Goal: Book appointment/travel/reservation

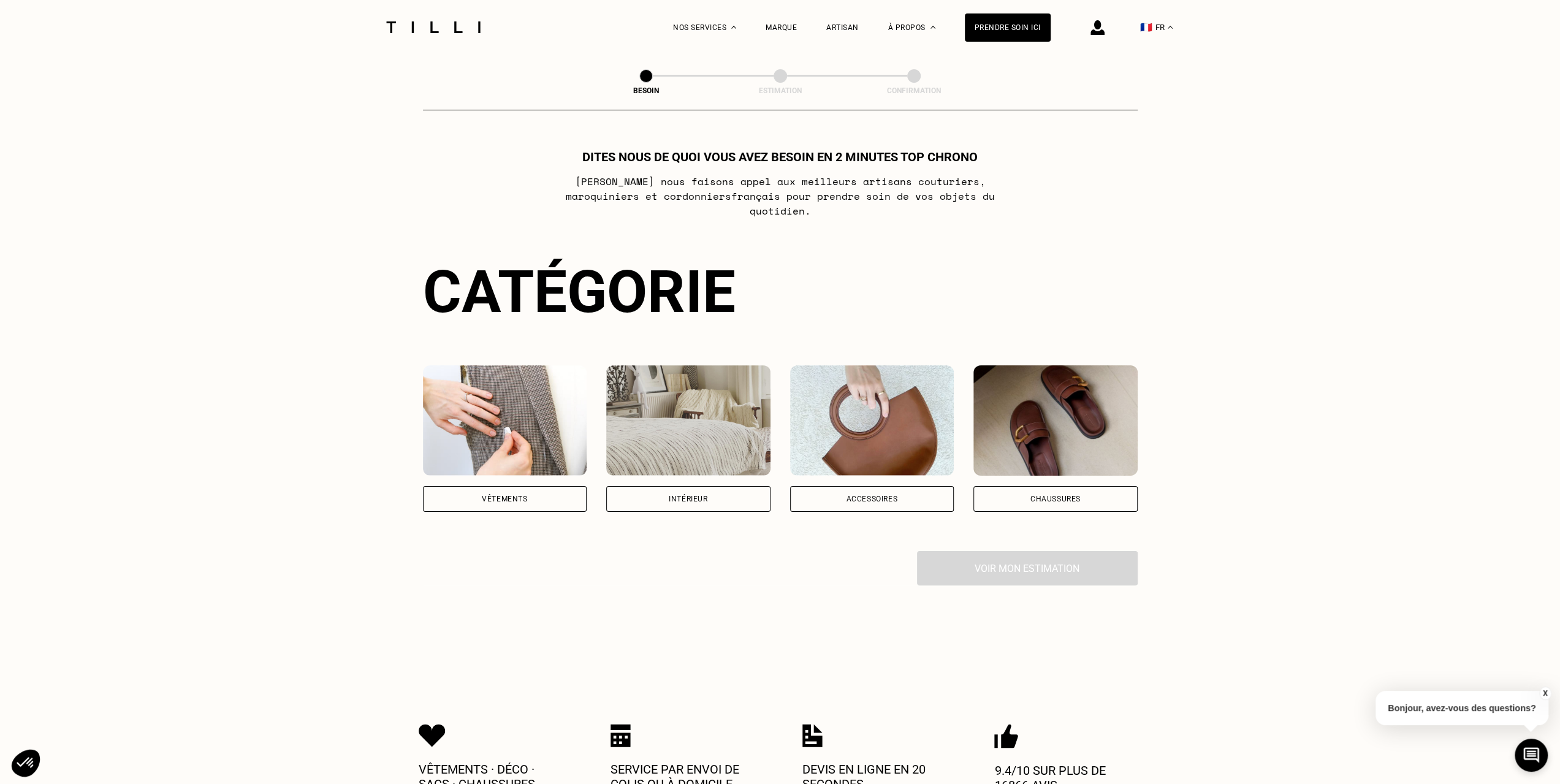
click at [528, 495] on div "Vêtements" at bounding box center [505, 499] width 164 height 26
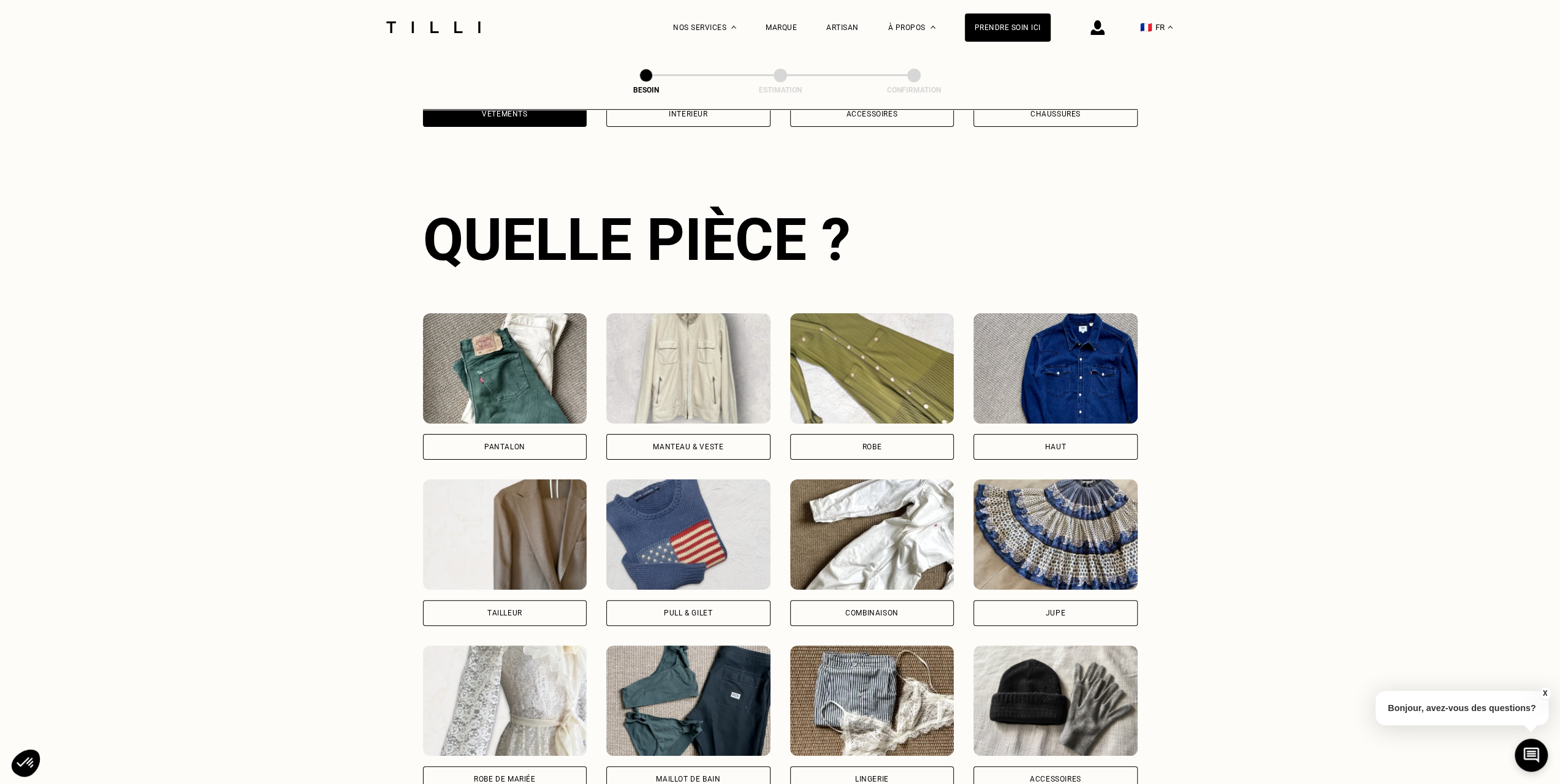
scroll to position [401, 0]
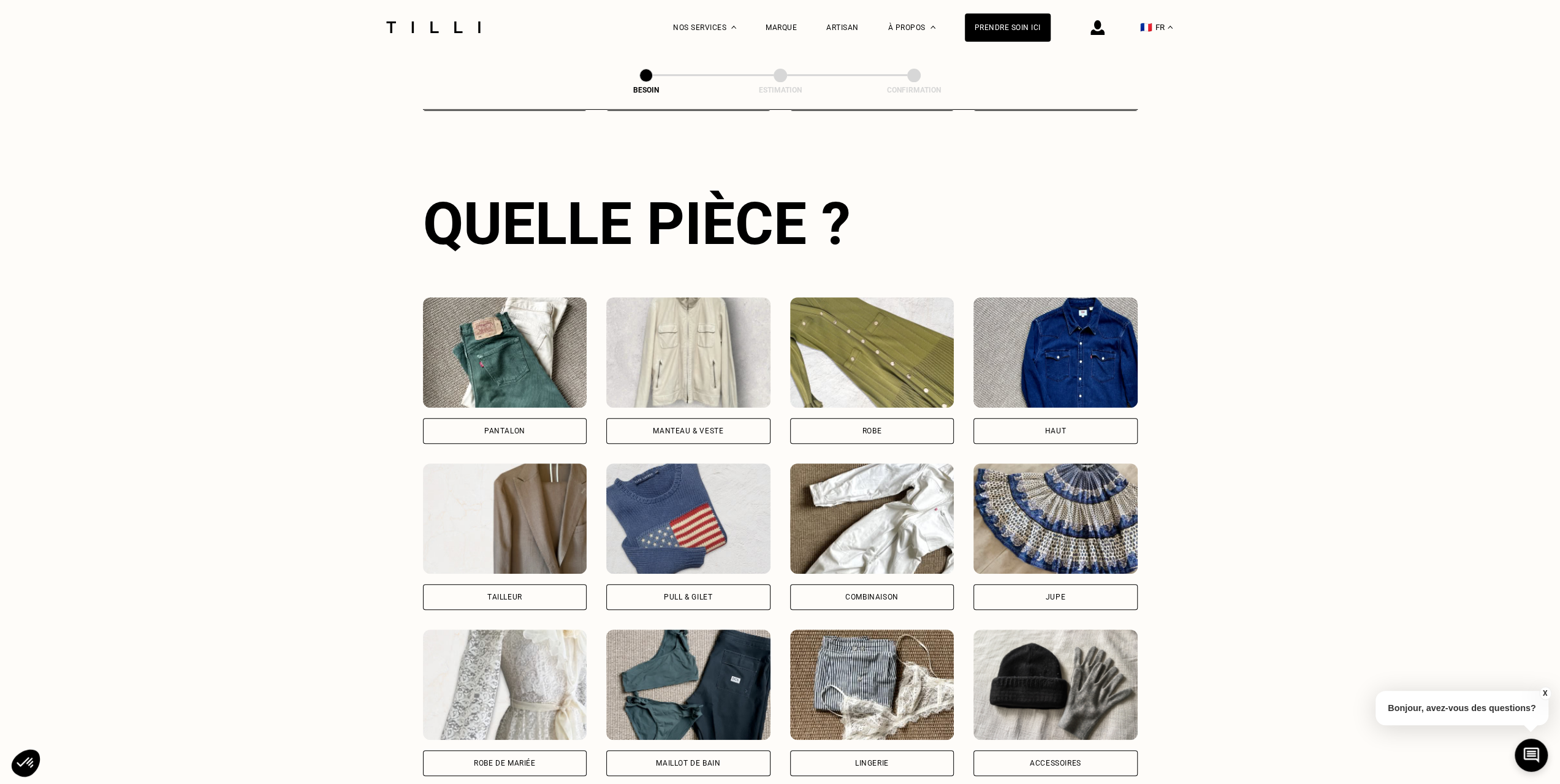
click at [889, 418] on div "Robe" at bounding box center [872, 431] width 164 height 26
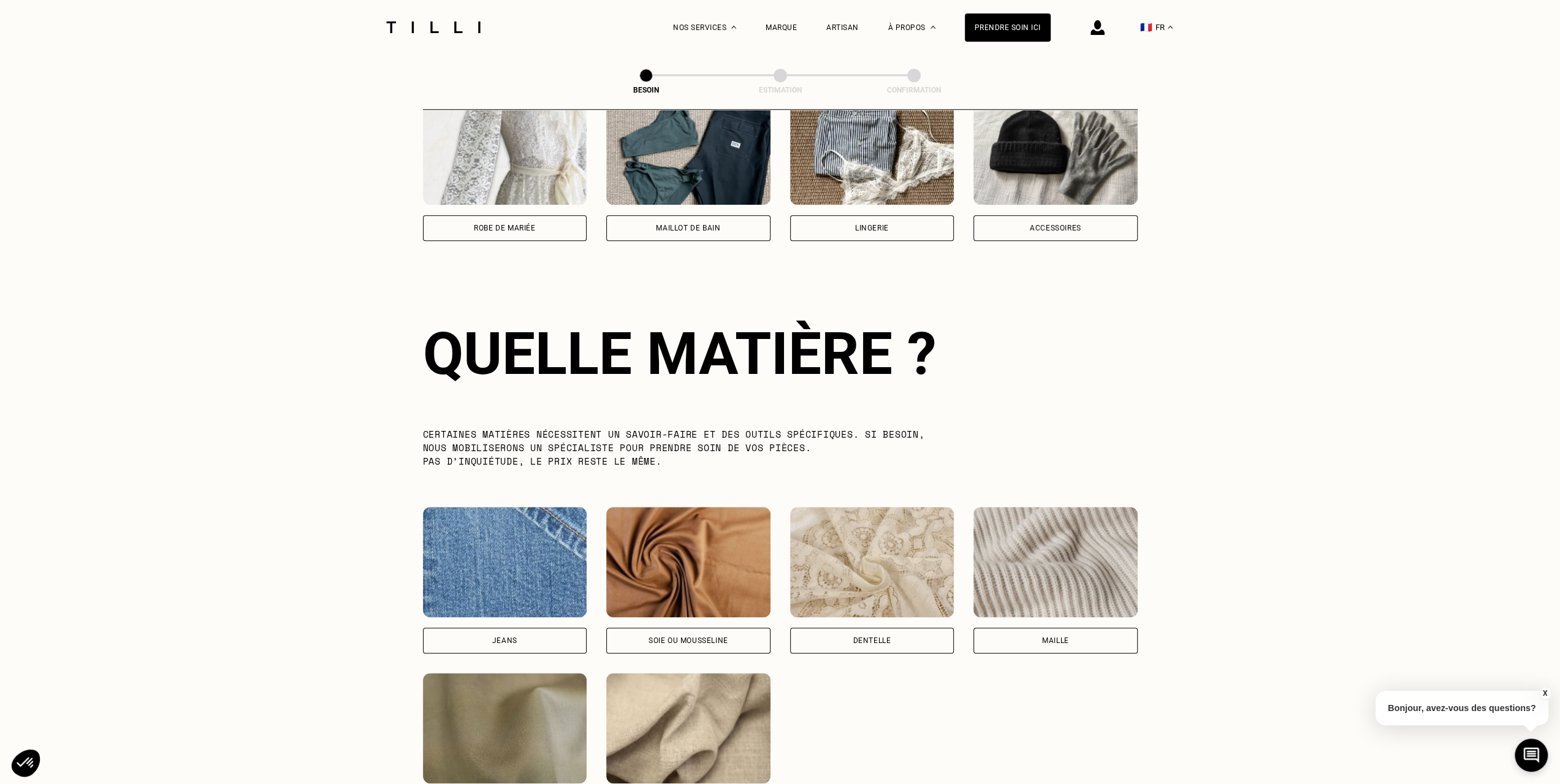
scroll to position [1066, 0]
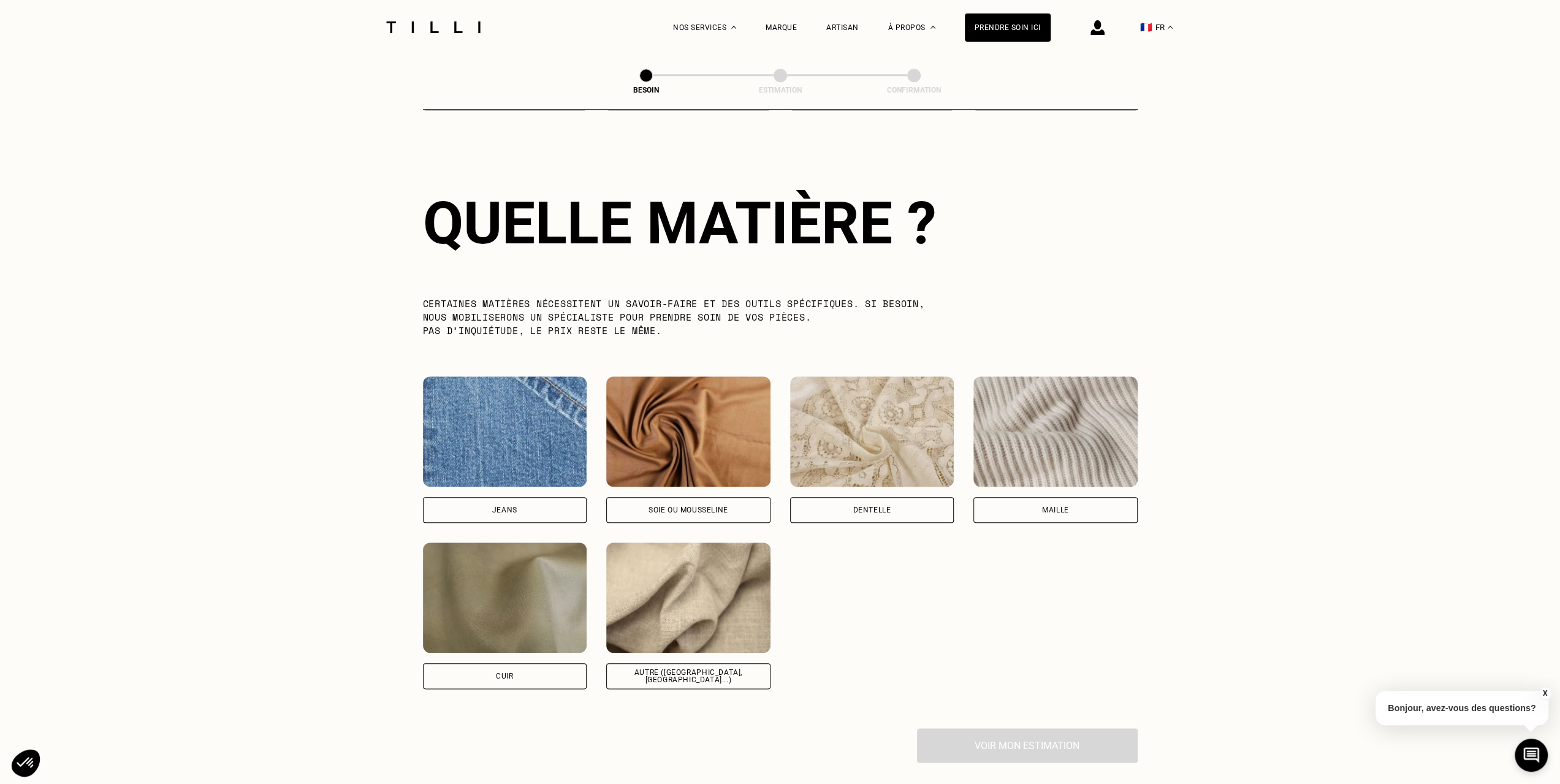
click at [650, 668] on div "Autre ([GEOGRAPHIC_DATA], [GEOGRAPHIC_DATA]...)" at bounding box center [688, 676] width 144 height 15
select select "FR"
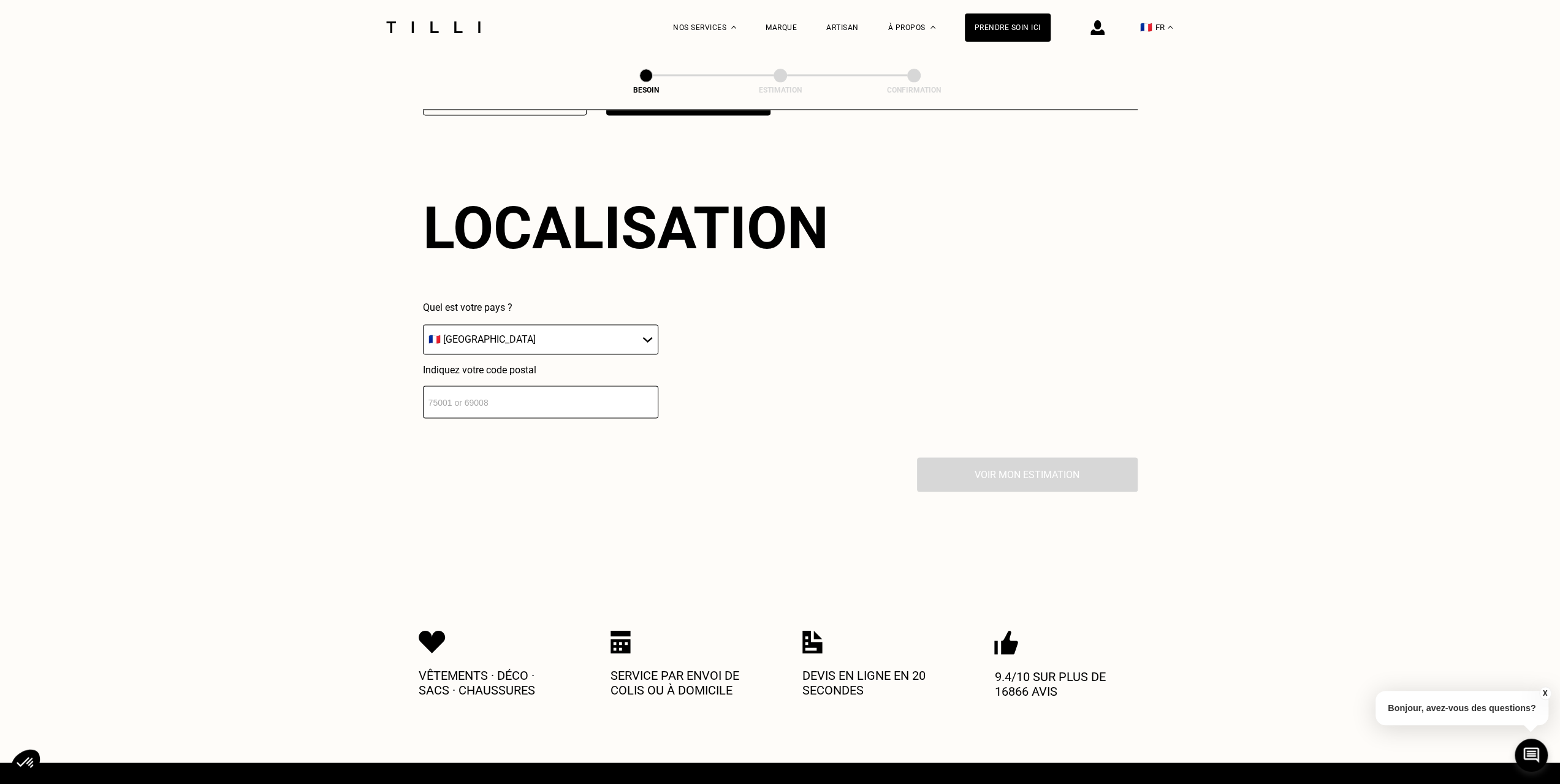
scroll to position [1646, 0]
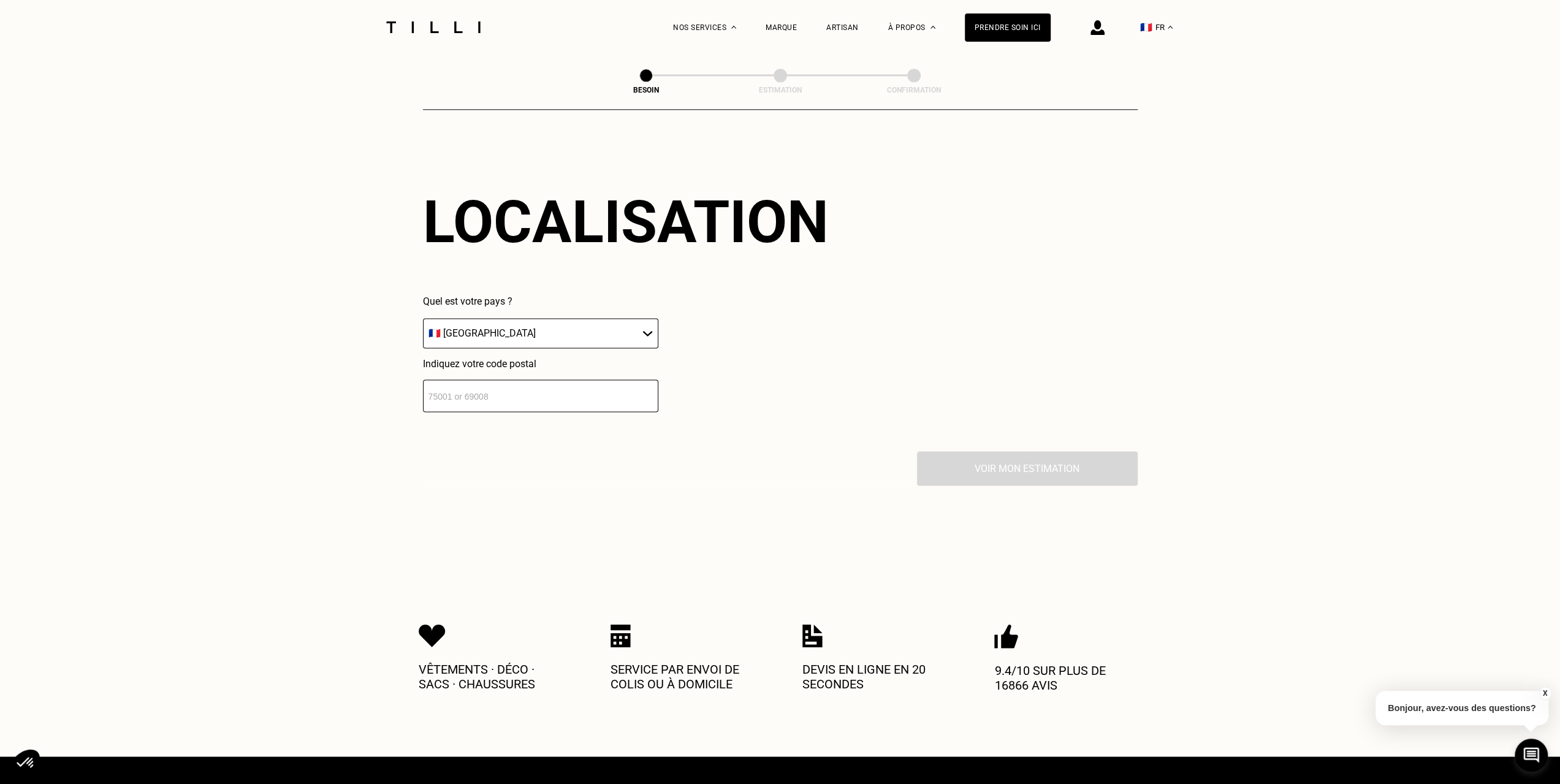
click at [560, 397] on input "number" at bounding box center [541, 395] width 236 height 33
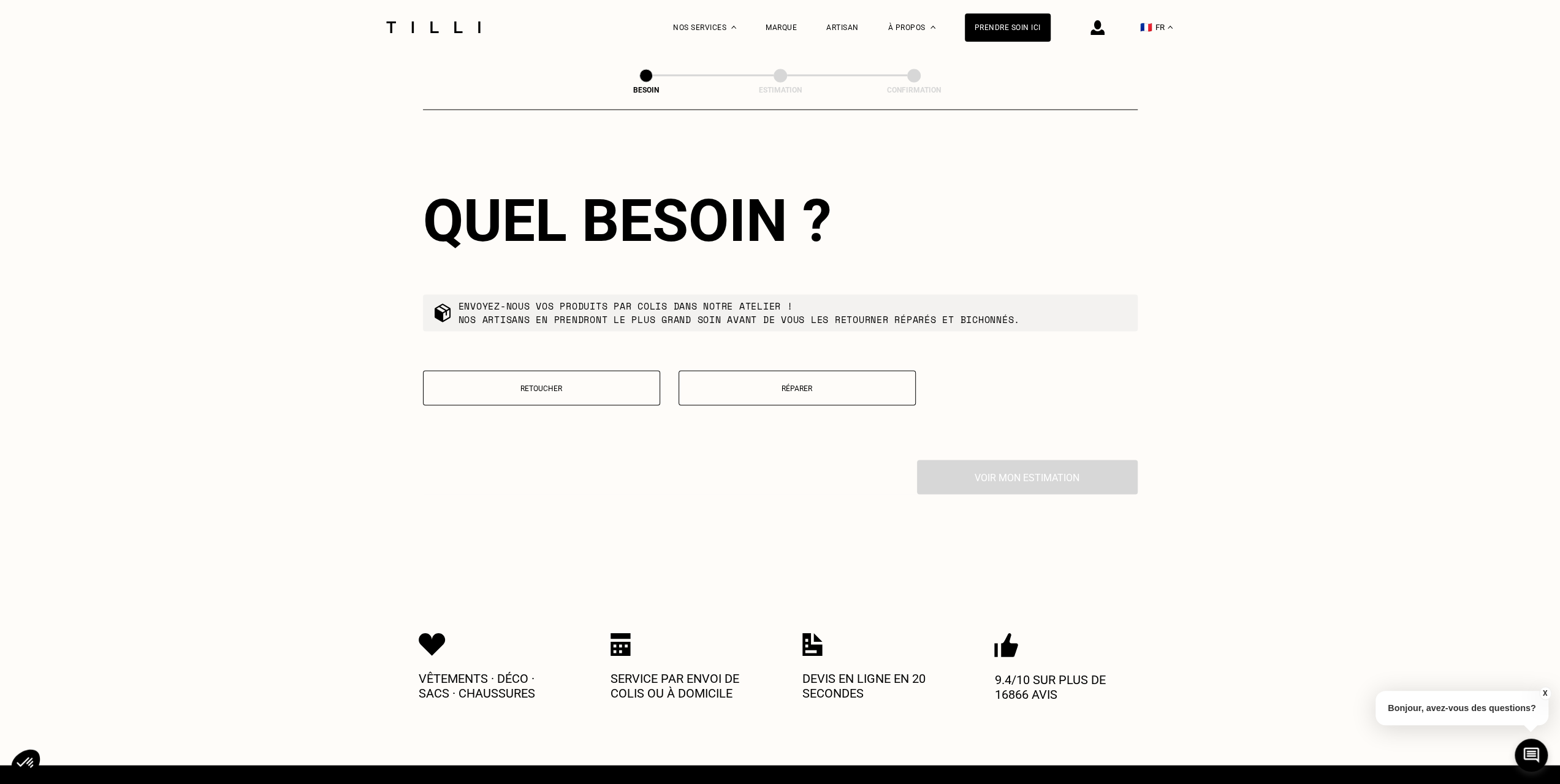
scroll to position [1725, 0]
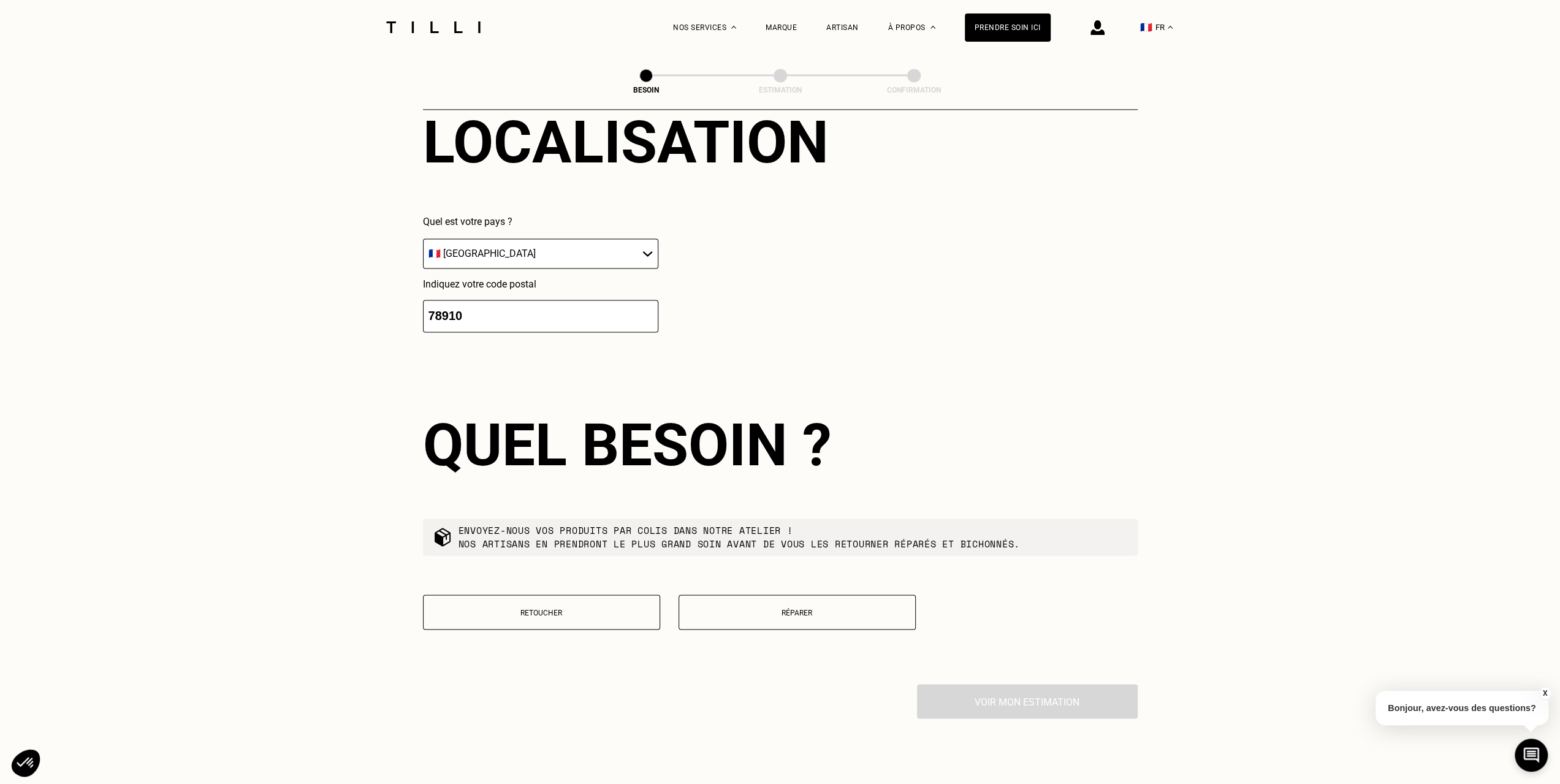
type input "78910"
click at [571, 608] on p "Retoucher" at bounding box center [541, 612] width 224 height 9
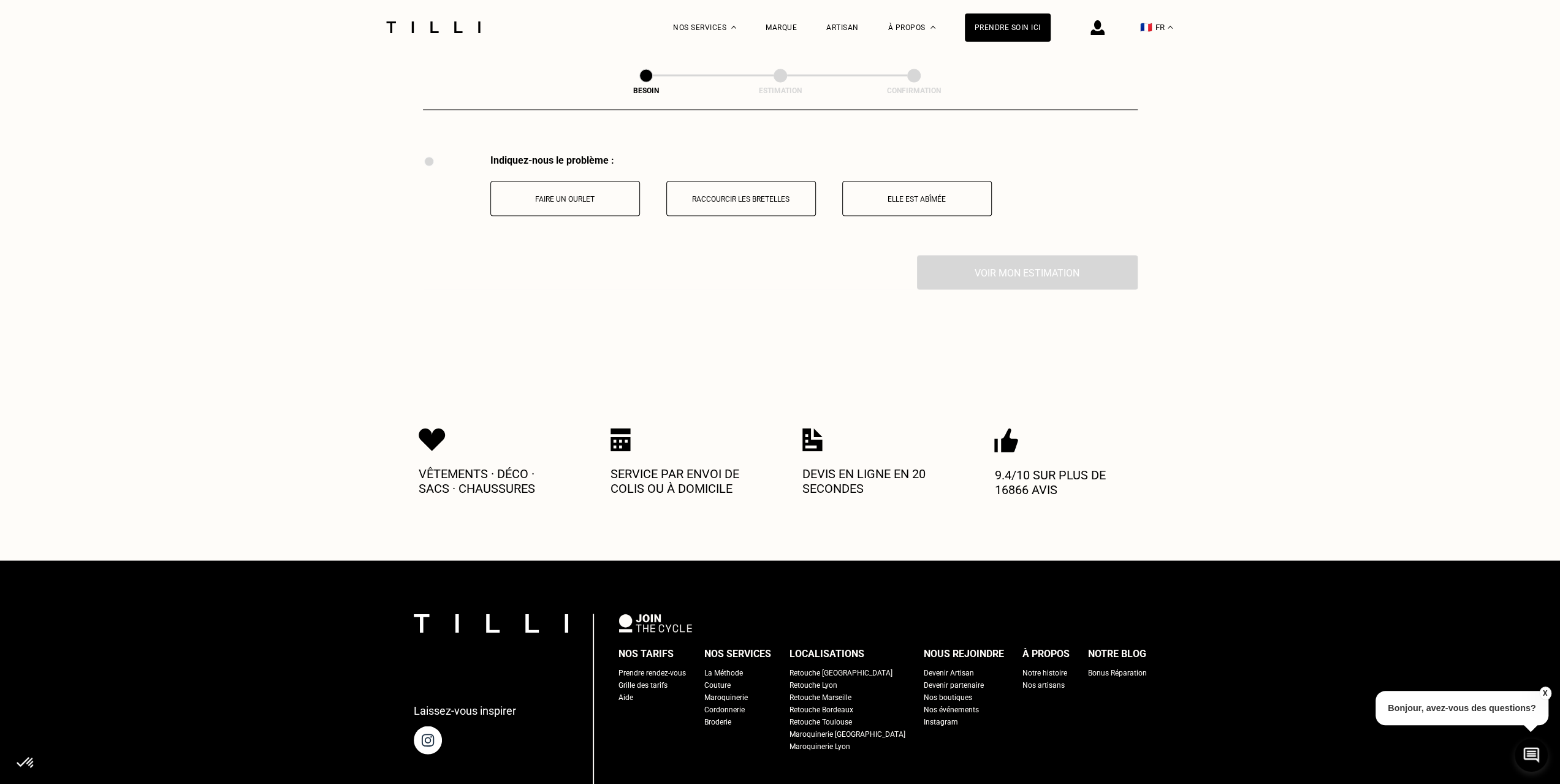
scroll to position [2265, 0]
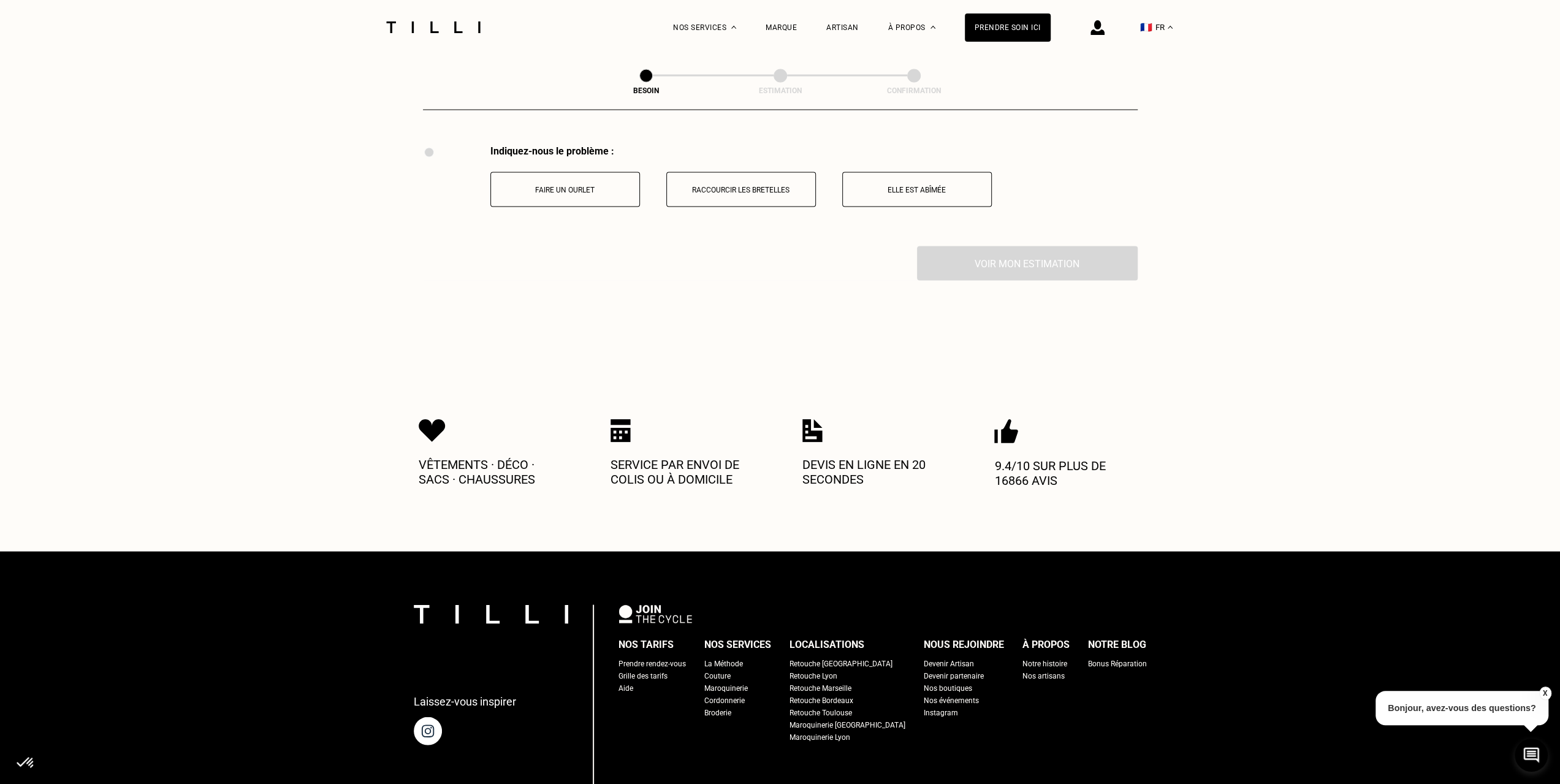
click at [603, 196] on button "Faire un ourlet" at bounding box center [565, 189] width 150 height 35
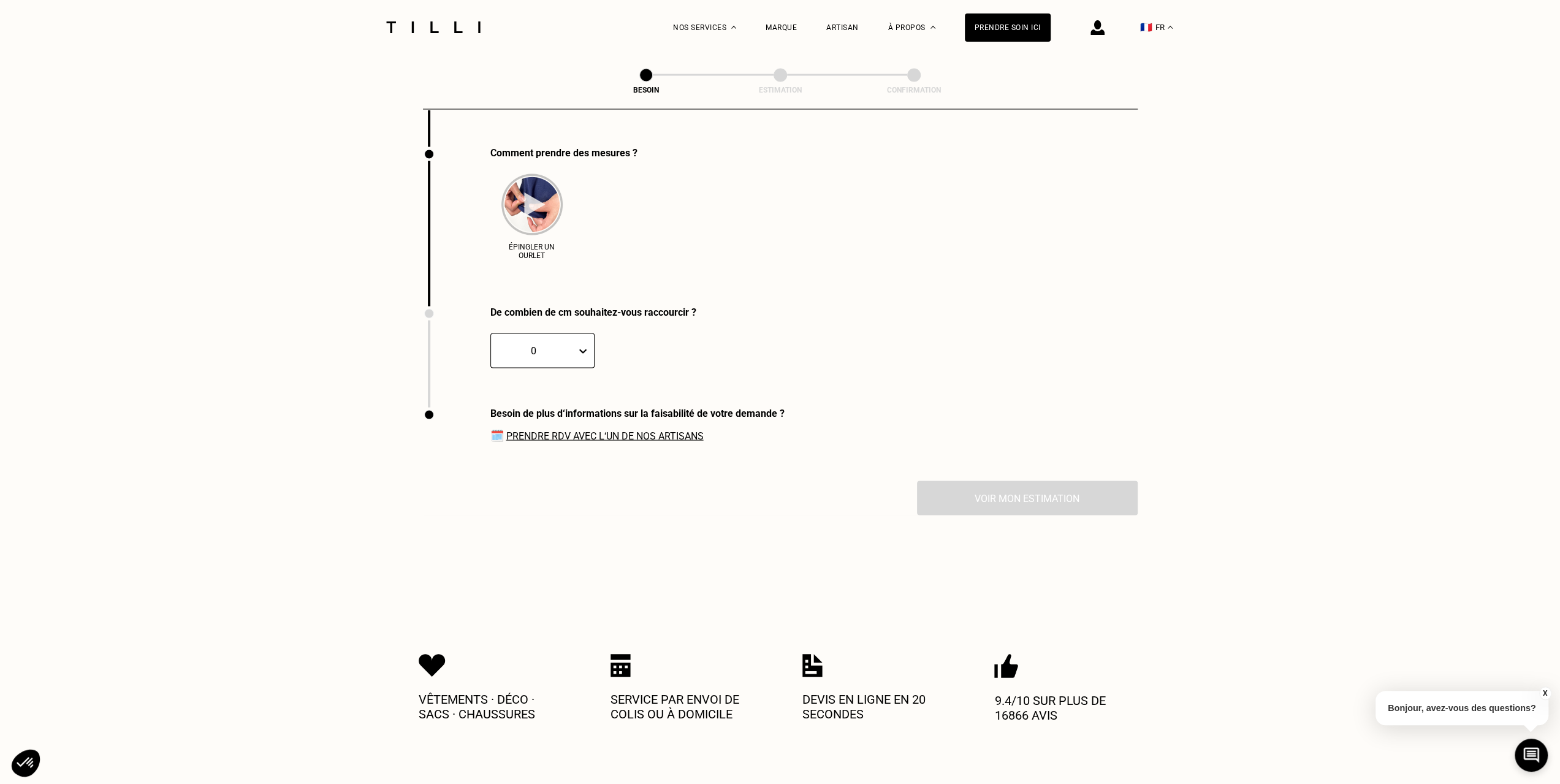
scroll to position [2366, 0]
click at [657, 427] on link "Prendre RDV avec l‘un de nos artisans" at bounding box center [605, 433] width 197 height 12
